Goal: Task Accomplishment & Management: Use online tool/utility

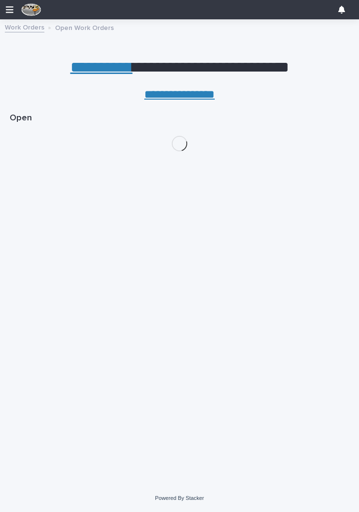
scroll to position [46, 0]
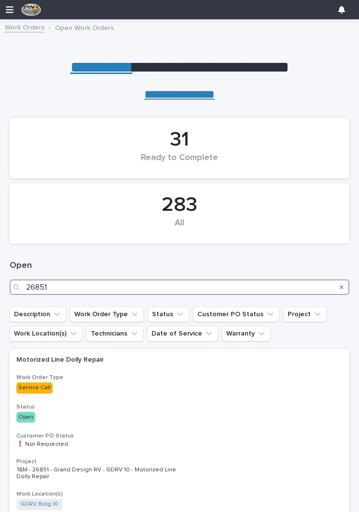
click at [72, 287] on input "26851" at bounding box center [180, 286] width 340 height 15
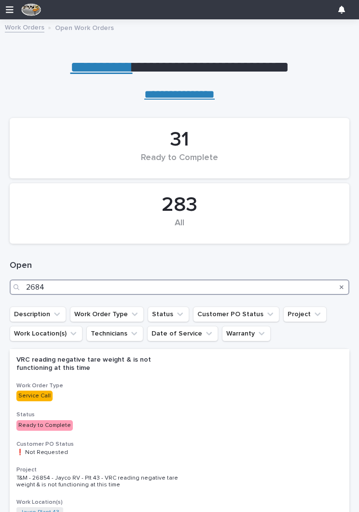
type input "26846"
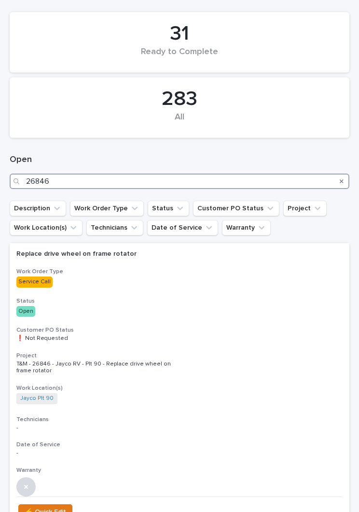
scroll to position [112, 0]
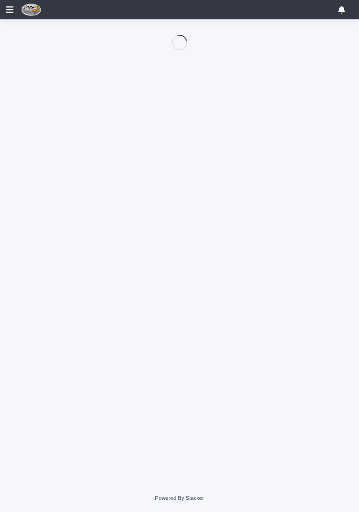
scroll to position [46, 0]
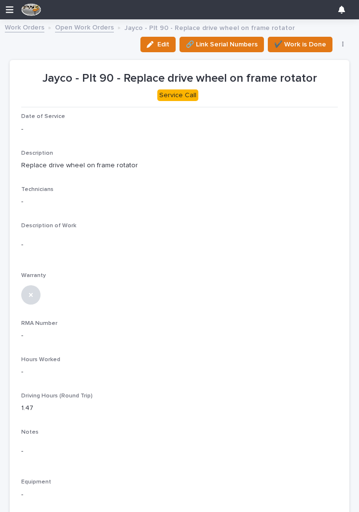
click at [153, 48] on button "Edit" at bounding box center [158, 44] width 35 height 15
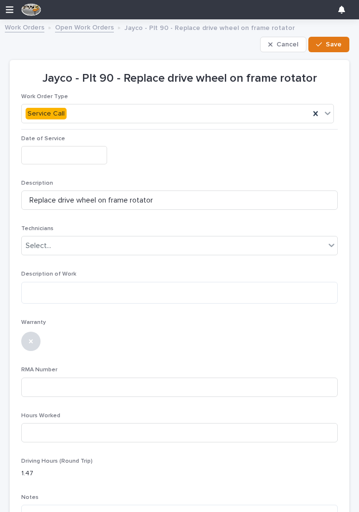
click at [65, 156] on input "text" at bounding box center [64, 155] width 86 height 18
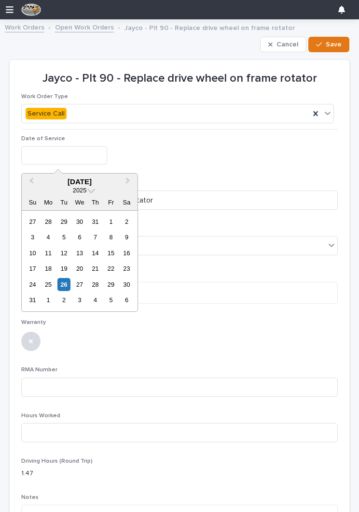
click at [67, 285] on div "26" at bounding box center [63, 284] width 13 height 13
type input "**********"
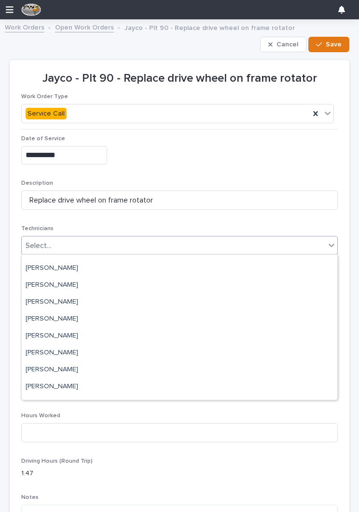
scroll to position [53, 0]
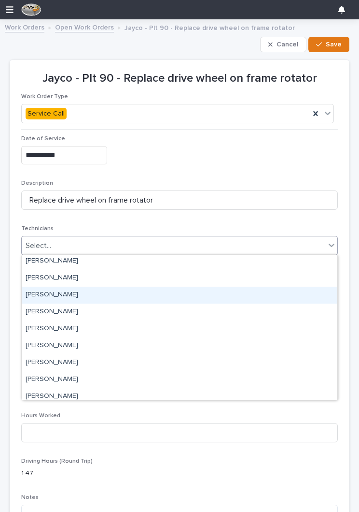
click at [156, 296] on div "[PERSON_NAME]" at bounding box center [180, 295] width 316 height 17
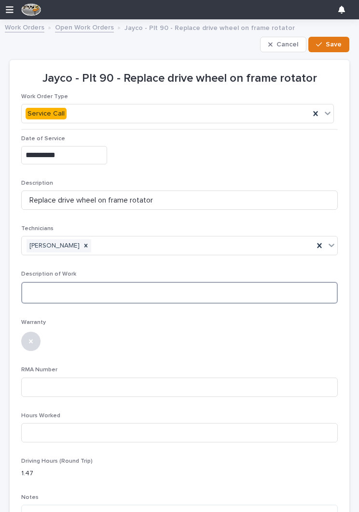
click at [130, 293] on textarea at bounding box center [179, 293] width 317 height 22
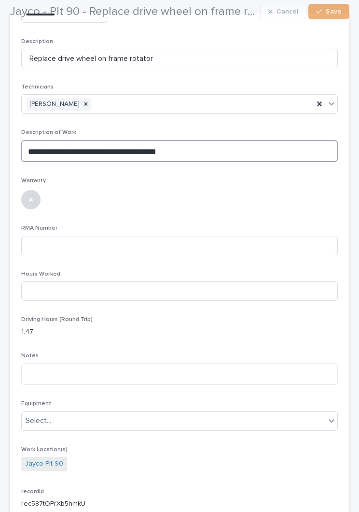
scroll to position [140, 0]
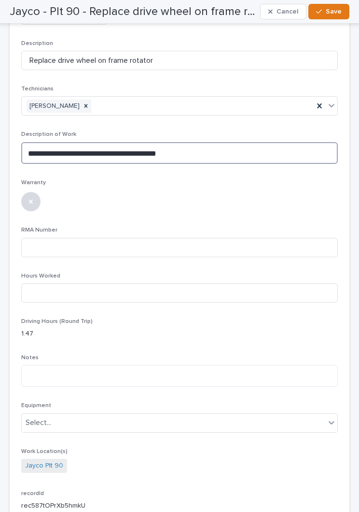
type textarea "**********"
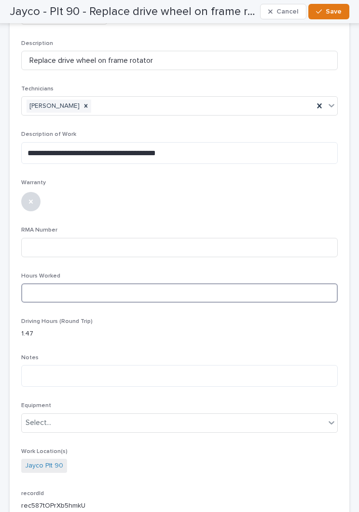
click at [254, 297] on input at bounding box center [179, 292] width 317 height 19
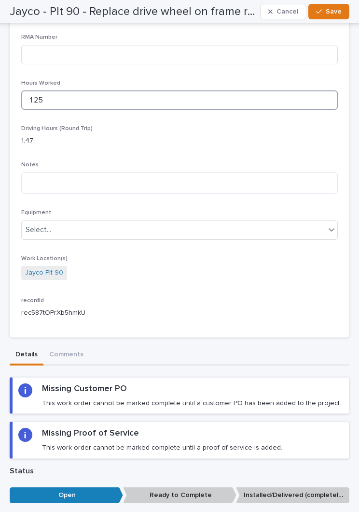
scroll to position [335, 0]
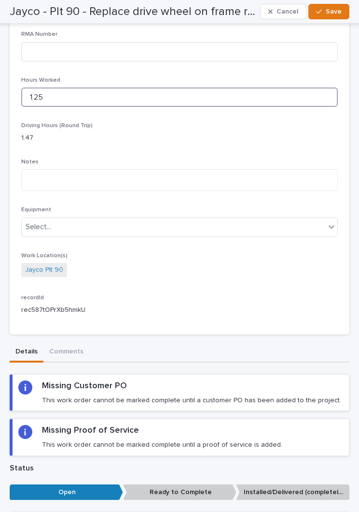
type input "1.25"
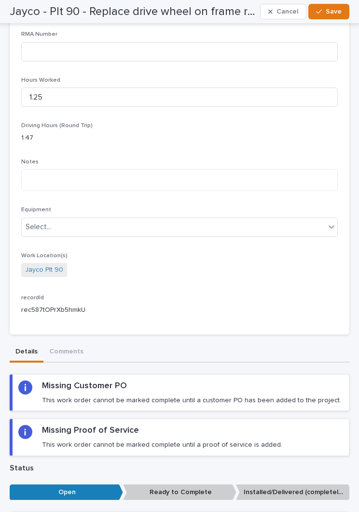
click at [326, 7] on button "Save" at bounding box center [329, 11] width 41 height 15
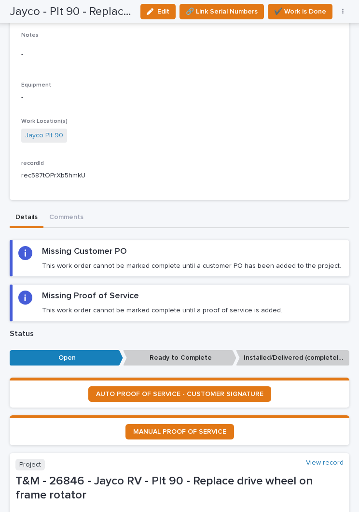
scroll to position [373, 0]
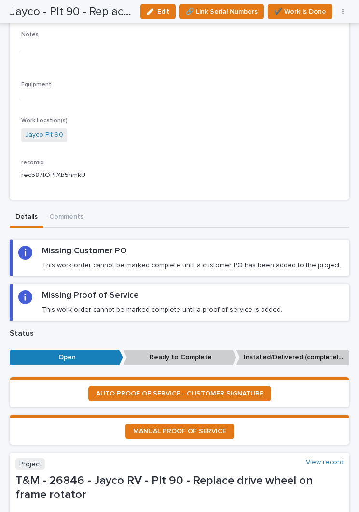
click at [231, 389] on link "AUTO PROOF OF SERVICE - CUSTOMER SIGNATURE" at bounding box center [179, 393] width 183 height 15
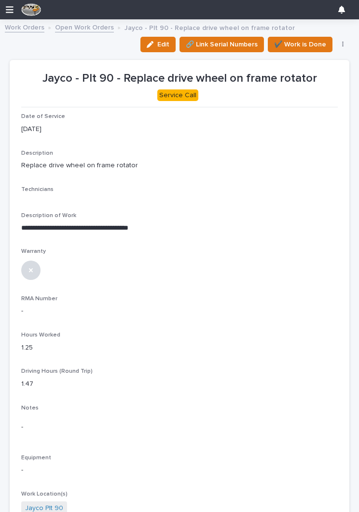
scroll to position [-1, 0]
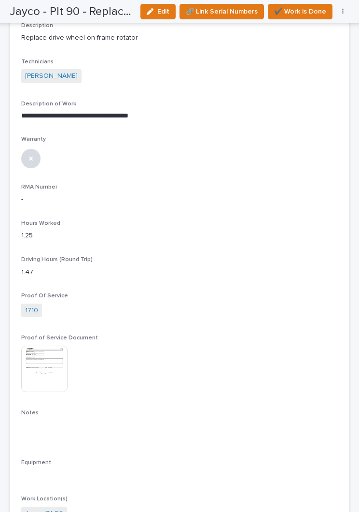
scroll to position [127, 0]
click at [306, 12] on span "✔️ Work is Done" at bounding box center [300, 12] width 52 height 12
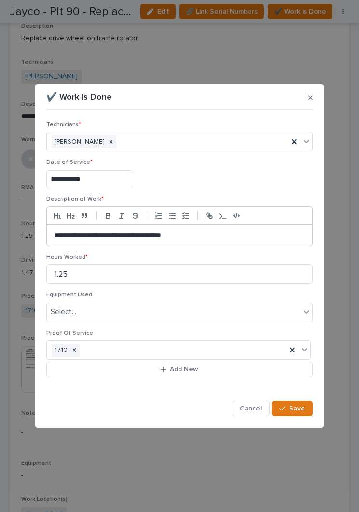
click at [292, 404] on span "Save" at bounding box center [297, 408] width 16 height 9
